Goal: Navigation & Orientation: Find specific page/section

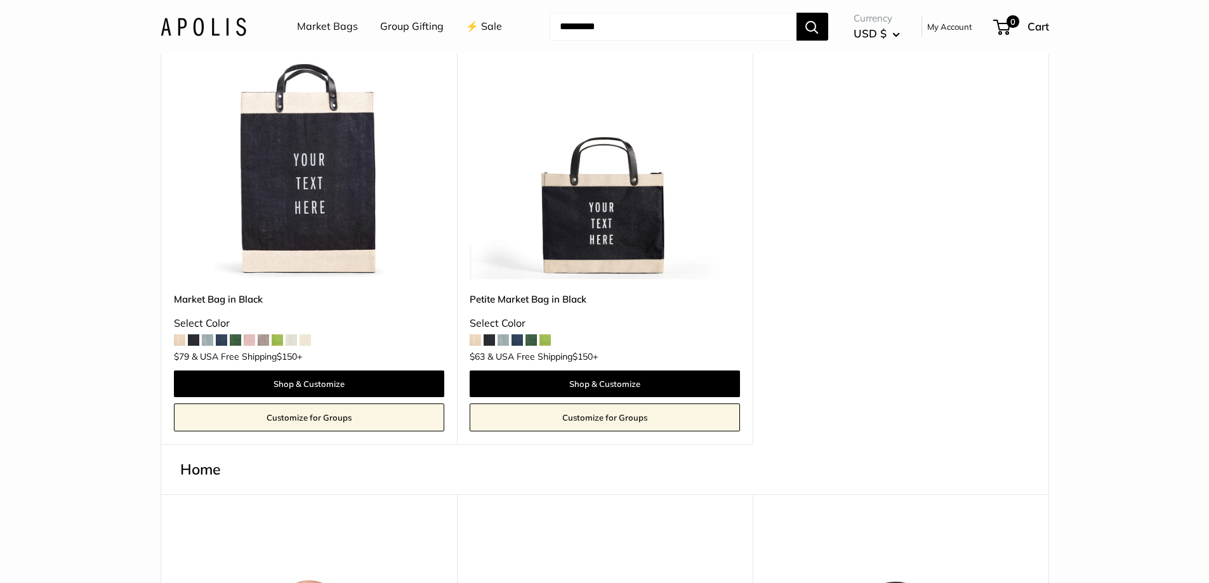
scroll to position [190, 0]
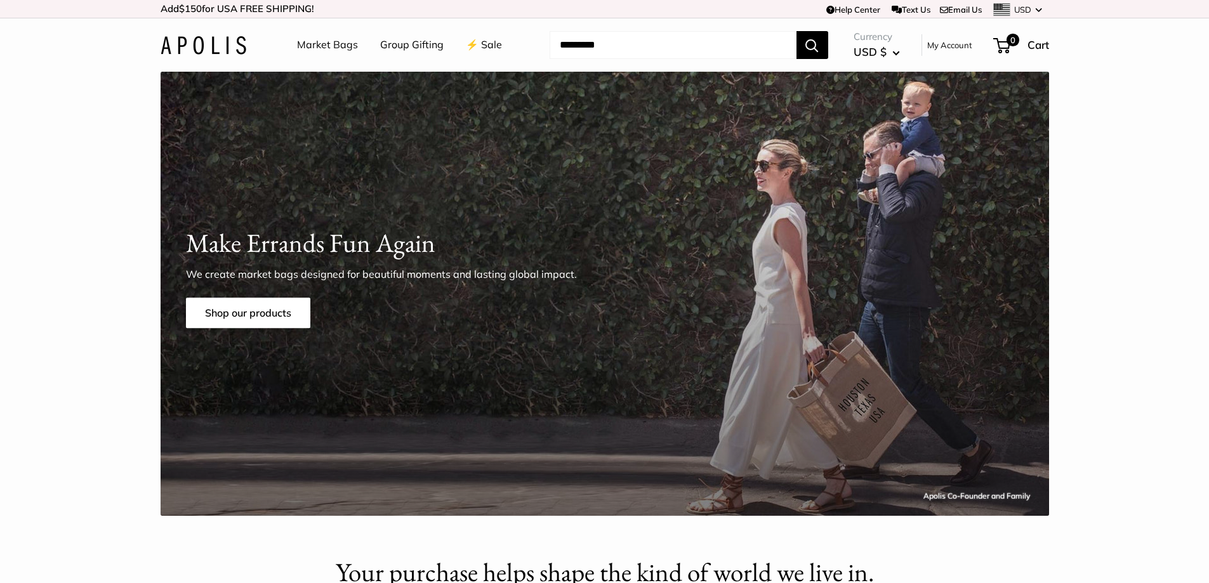
click at [325, 47] on link "Market Bags" at bounding box center [327, 45] width 61 height 19
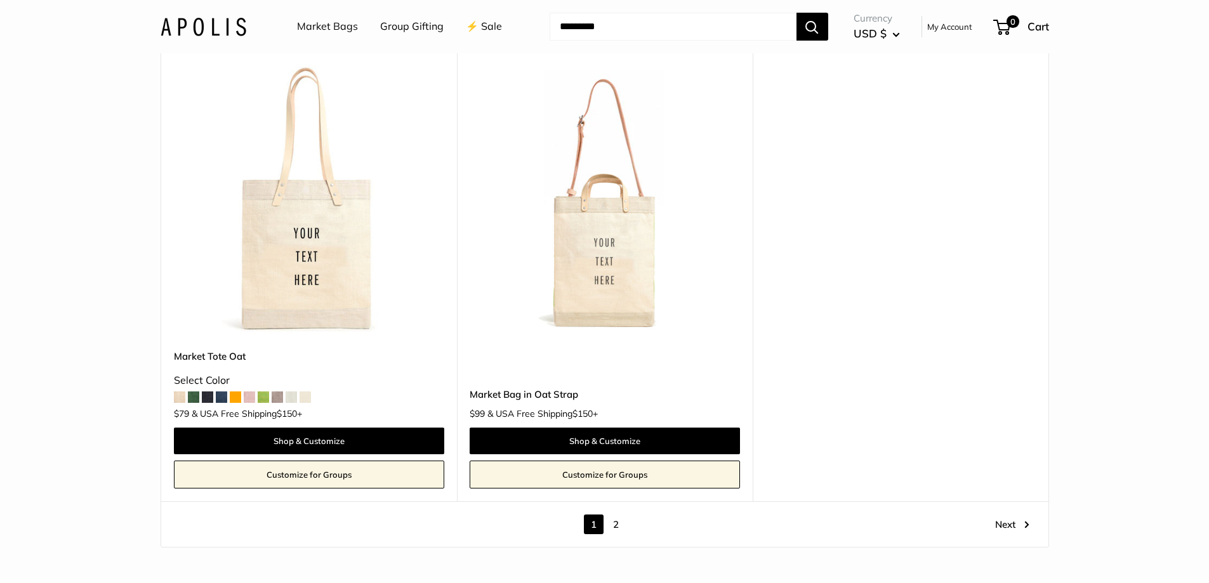
scroll to position [7490, 0]
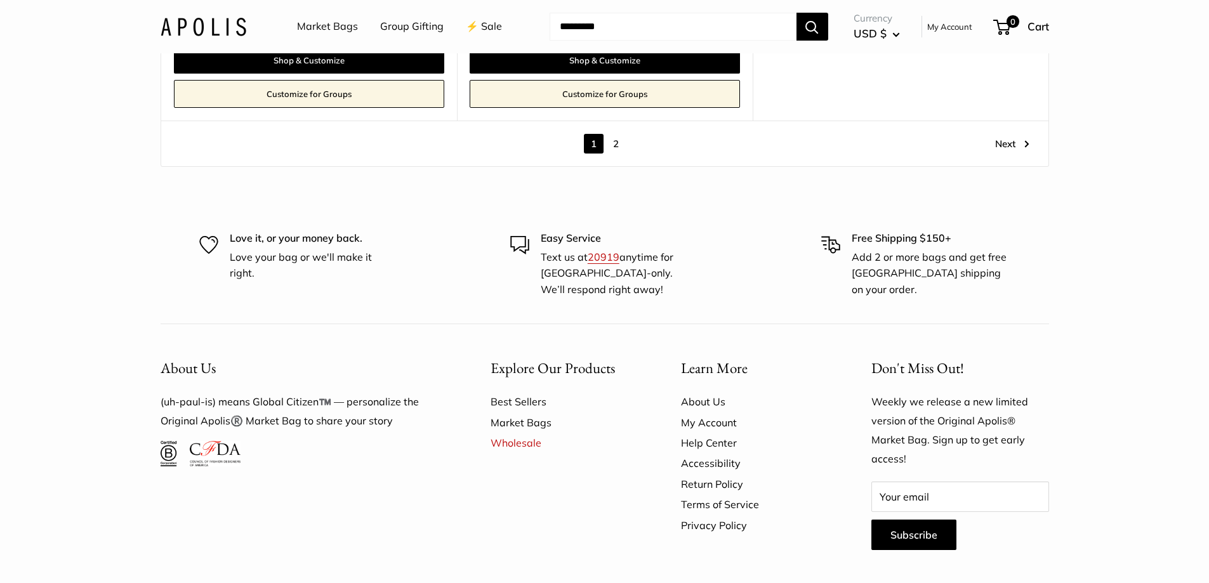
click at [618, 149] on link "2" at bounding box center [616, 144] width 20 height 20
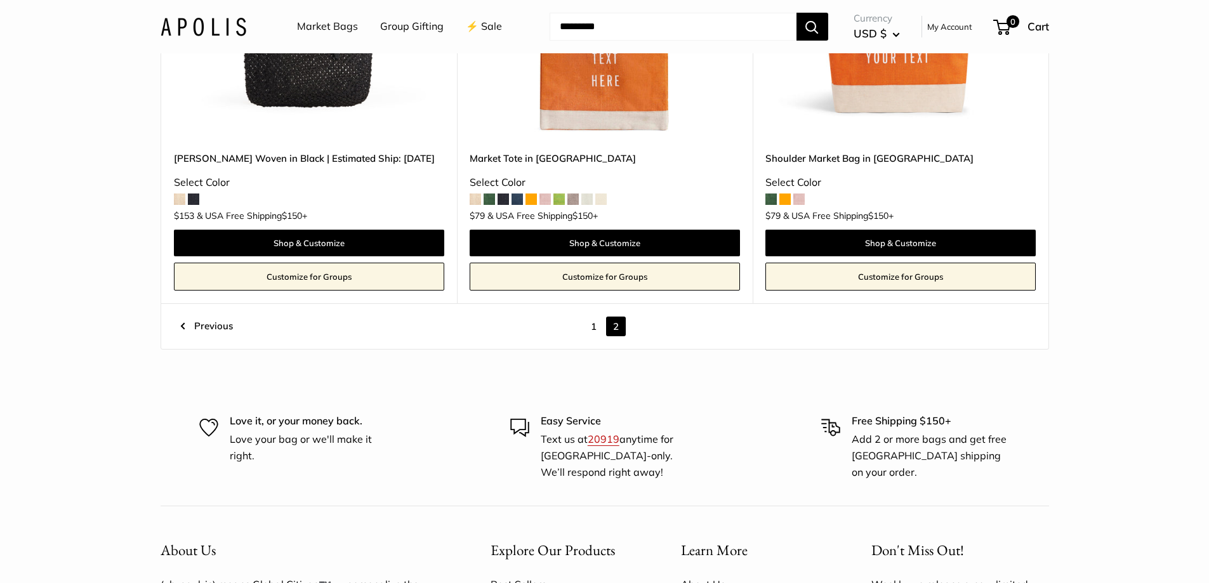
scroll to position [1589, 0]
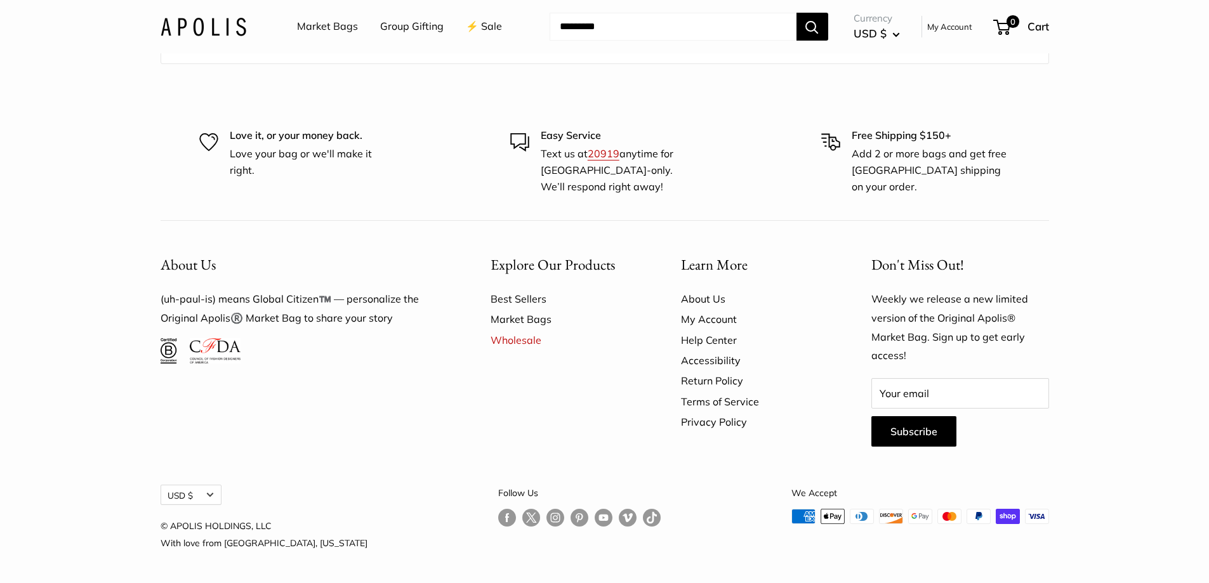
click at [523, 299] on link "Best Sellers" at bounding box center [564, 299] width 146 height 20
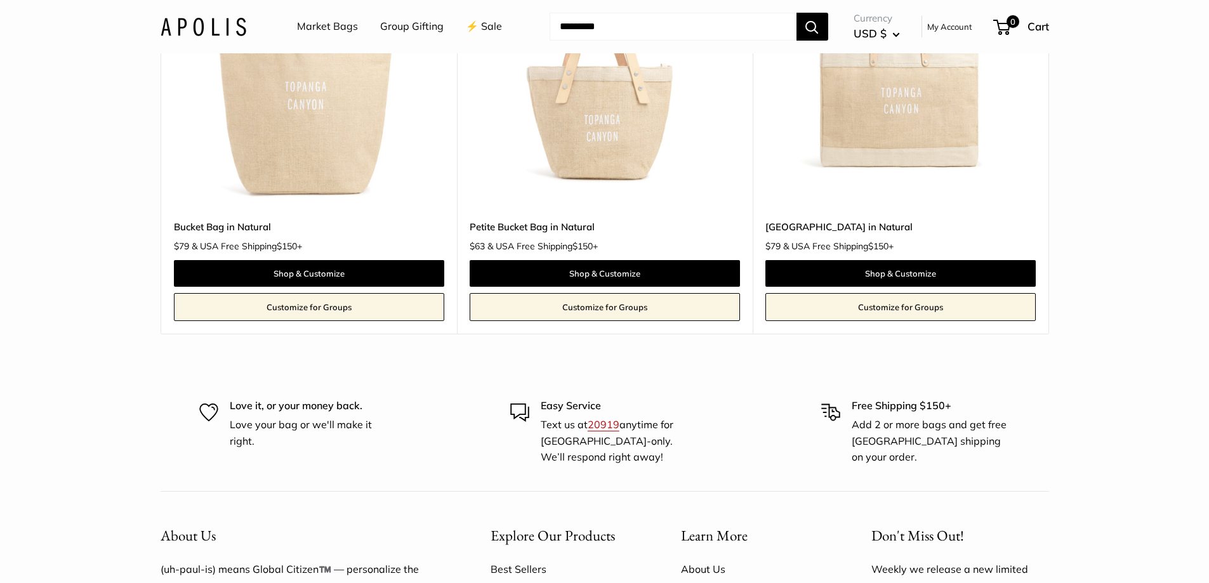
scroll to position [1032, 0]
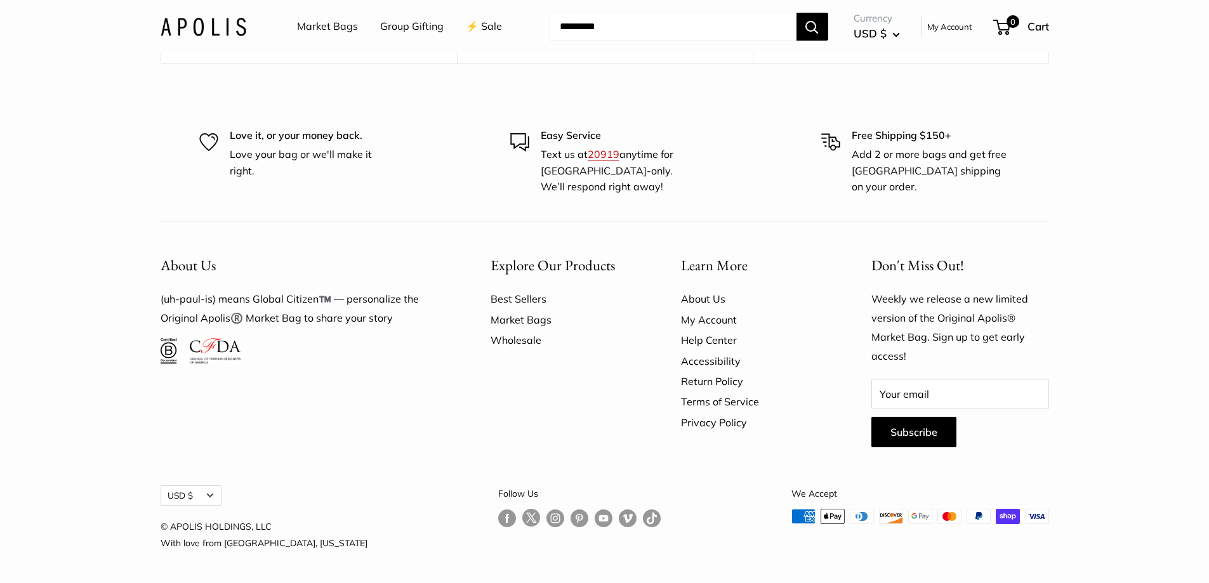
click at [510, 339] on link "Wholesale" at bounding box center [564, 340] width 146 height 20
